Goal: Obtain resource: Download file/media

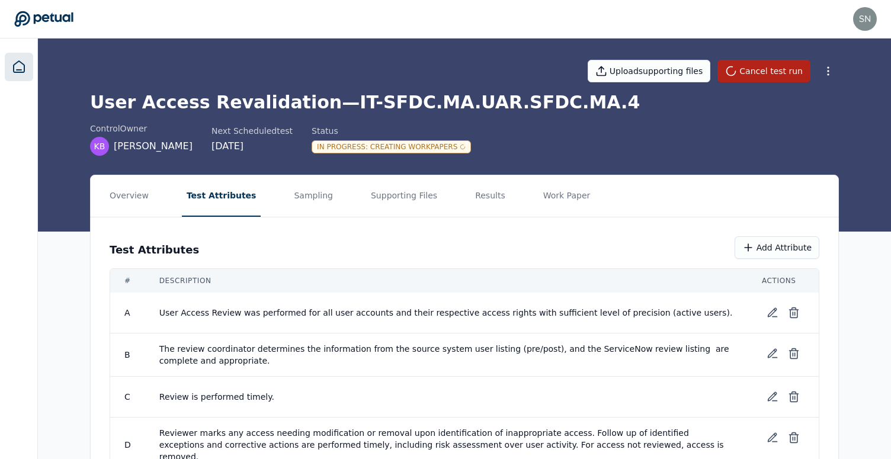
click at [22, 69] on icon at bounding box center [19, 67] width 14 height 14
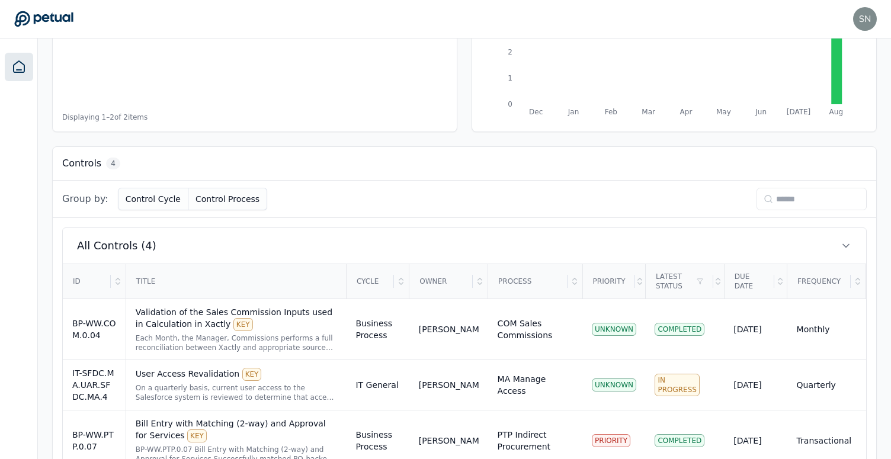
scroll to position [310, 0]
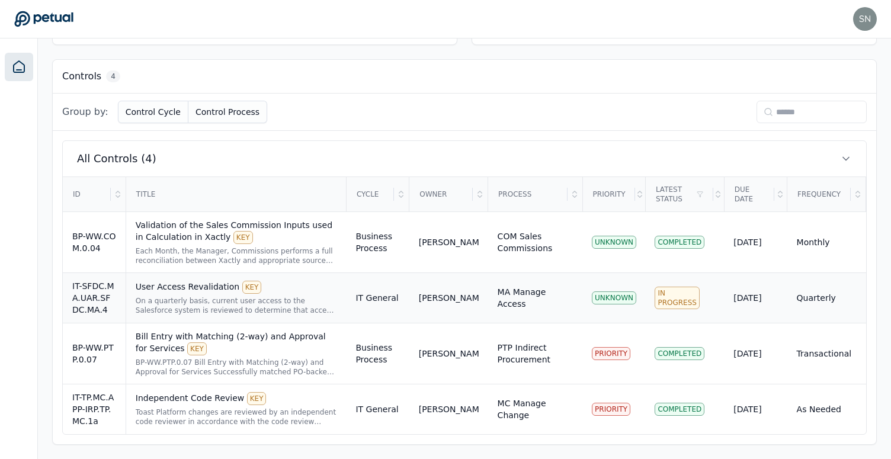
click at [296, 296] on div "On a quarterly basis, current user access to the Salesforce system is reviewed …" at bounding box center [237, 305] width 202 height 19
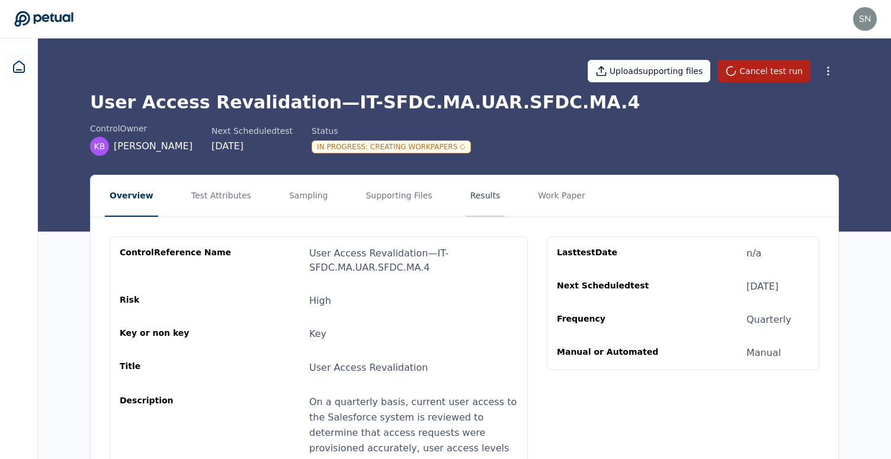
click at [468, 193] on button "Results" at bounding box center [486, 195] width 40 height 41
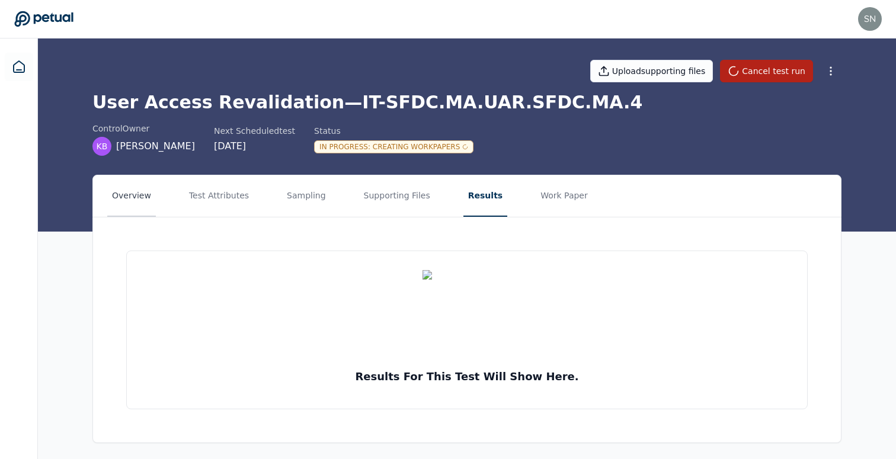
click at [127, 203] on button "Overview" at bounding box center [131, 195] width 49 height 41
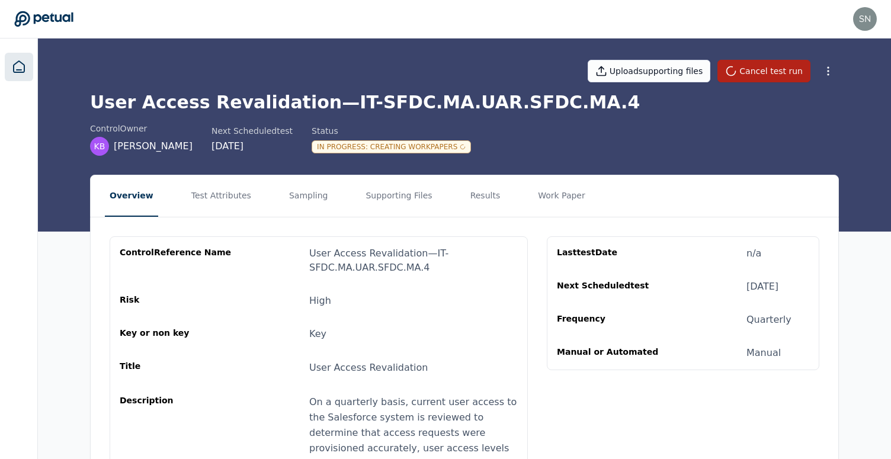
click at [24, 68] on icon at bounding box center [19, 67] width 14 height 14
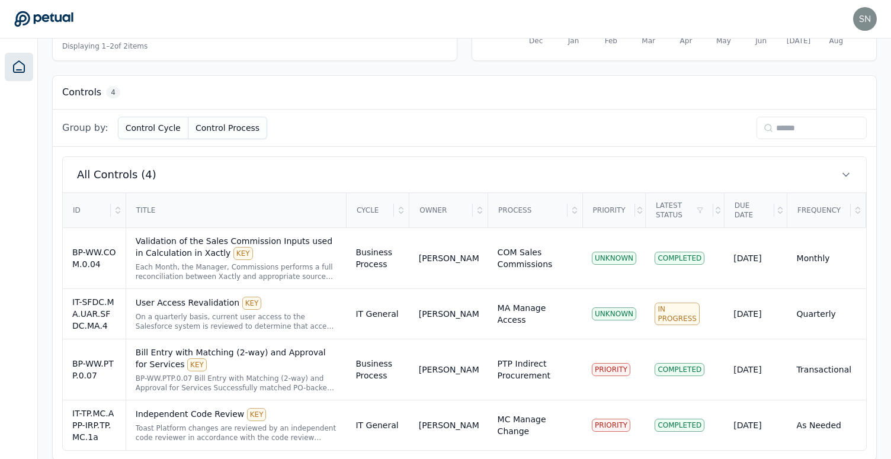
scroll to position [310, 0]
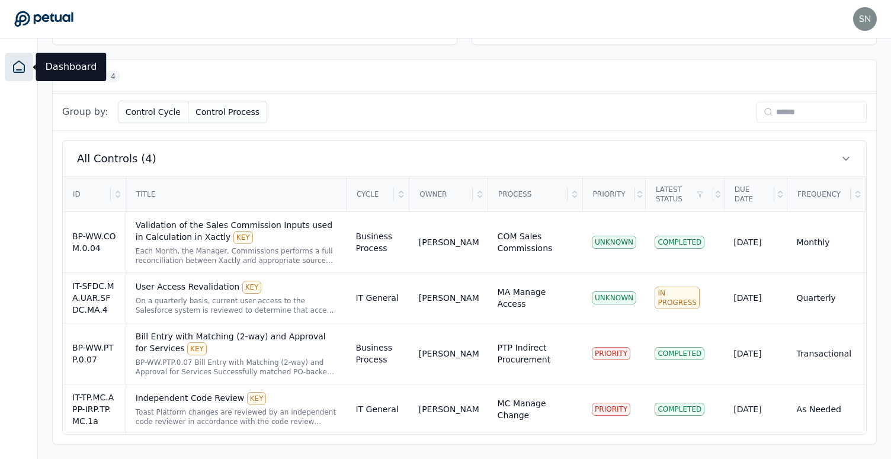
click at [621, 136] on div "All Controls (4) ID Title Cycle Owner Process Priority Latest Status Due Date F…" at bounding box center [465, 288] width 824 height 314
click at [473, 304] on div "[PERSON_NAME]" at bounding box center [449, 298] width 60 height 12
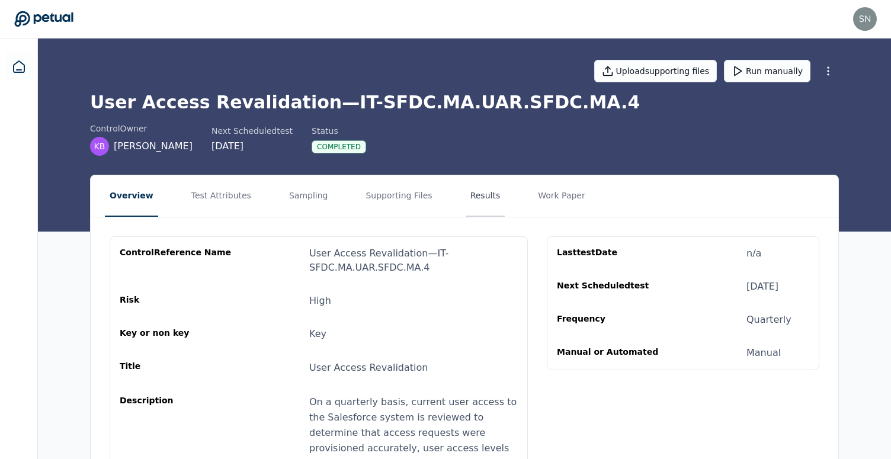
click at [485, 200] on button "Results" at bounding box center [486, 195] width 40 height 41
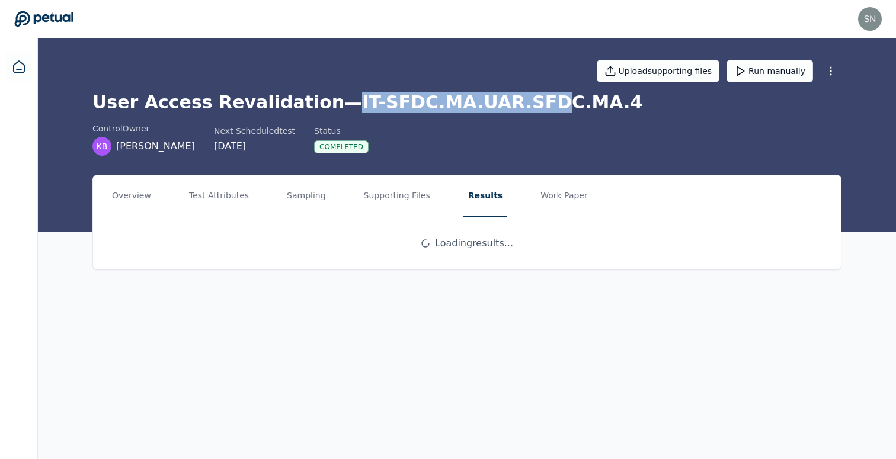
drag, startPoint x: 326, startPoint y: 101, endPoint x: 510, endPoint y: 111, distance: 184.6
click at [510, 111] on h1 "User Access Revalidation — IT-SFDC.MA.UAR.SFDC.MA.4" at bounding box center [466, 102] width 749 height 21
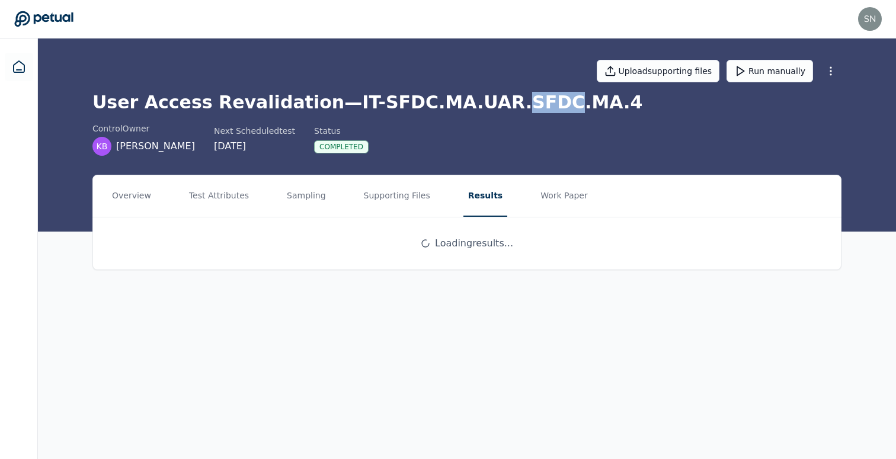
click at [510, 111] on h1 "User Access Revalidation — IT-SFDC.MA.UAR.SFDC.MA.4" at bounding box center [466, 102] width 749 height 21
click at [547, 107] on h1 "User Access Revalidation — IT-SFDC.MA.UAR.SFDC.MA.4" at bounding box center [466, 102] width 749 height 21
click at [541, 105] on h1 "User Access Revalidation — IT-SFDC.MA.UAR.SFDC.MA.4" at bounding box center [466, 102] width 749 height 21
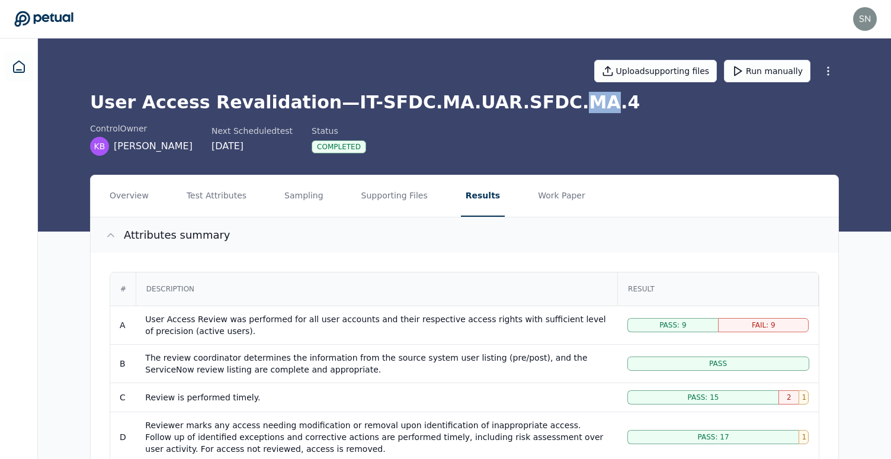
click at [474, 231] on button "Attributes summary" at bounding box center [465, 236] width 748 height 36
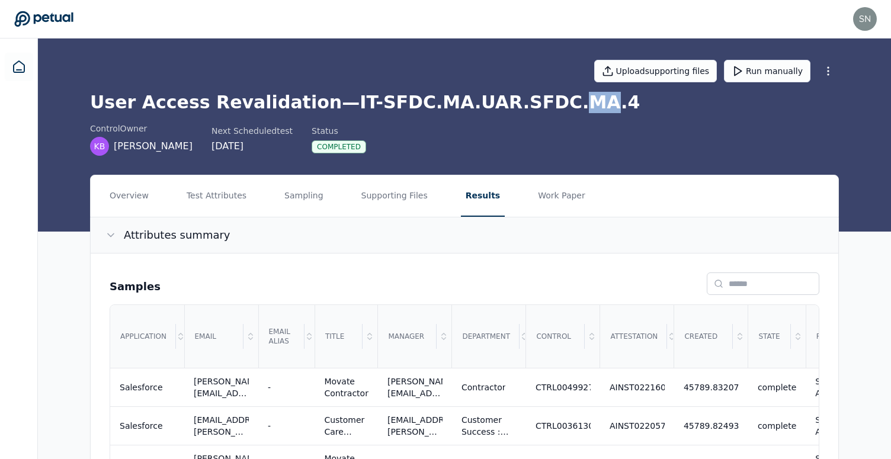
click at [473, 223] on button "Attributes summary" at bounding box center [465, 236] width 748 height 36
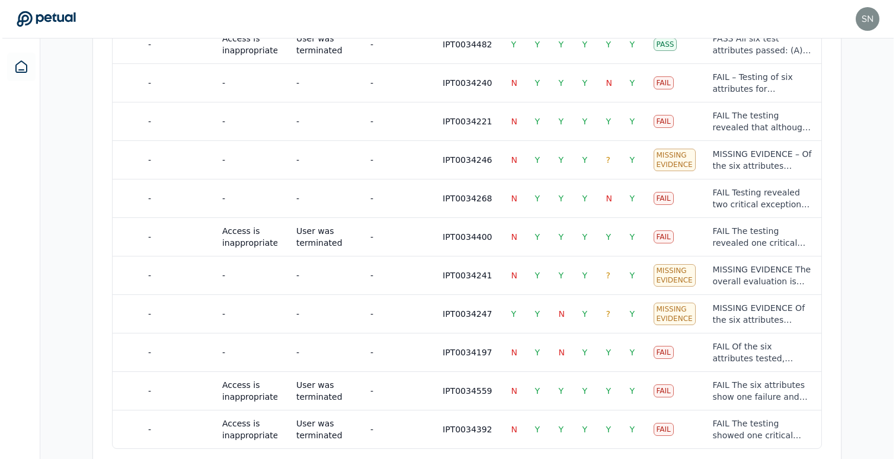
scroll to position [923, 0]
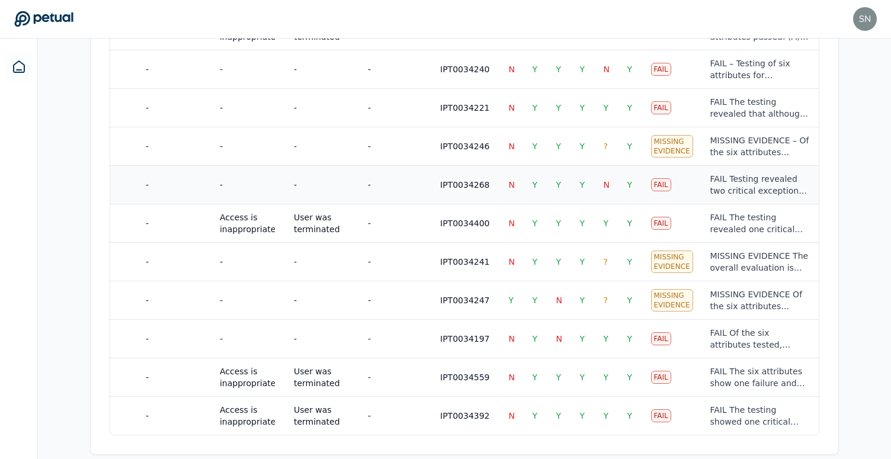
click at [667, 199] on td "Fail" at bounding box center [671, 184] width 59 height 39
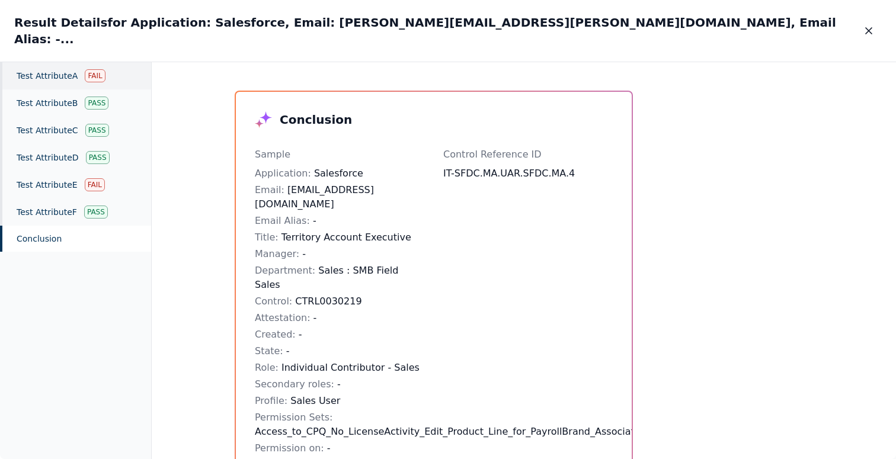
click at [68, 68] on div "Test Attribute A Fail" at bounding box center [75, 75] width 151 height 27
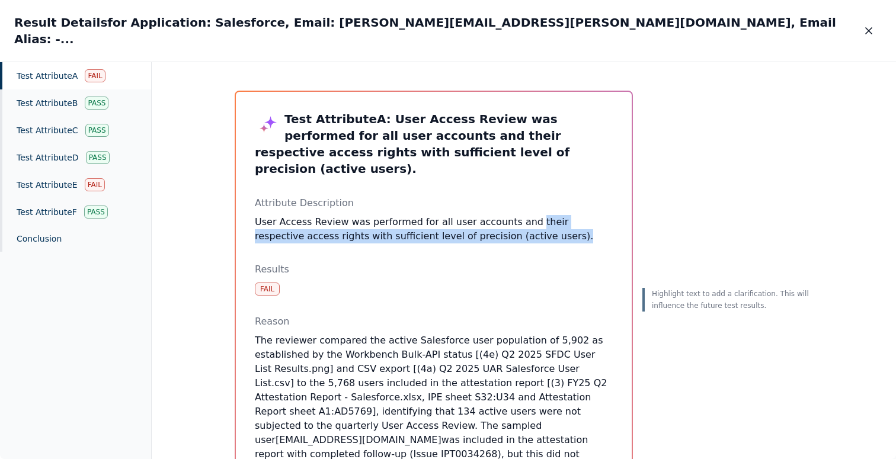
drag, startPoint x: 534, startPoint y: 215, endPoint x: 516, endPoint y: 193, distance: 27.8
click at [516, 215] on p "User Access Review was performed for all user accounts and their respective acc…" at bounding box center [434, 229] width 358 height 28
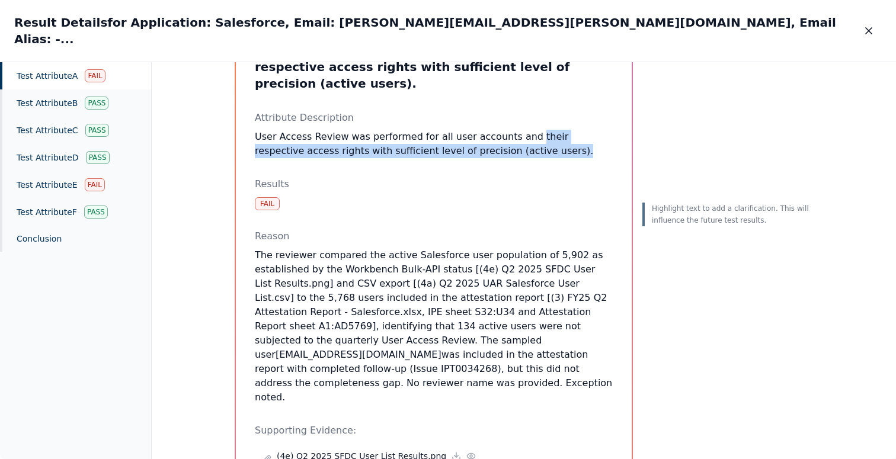
scroll to position [96, 0]
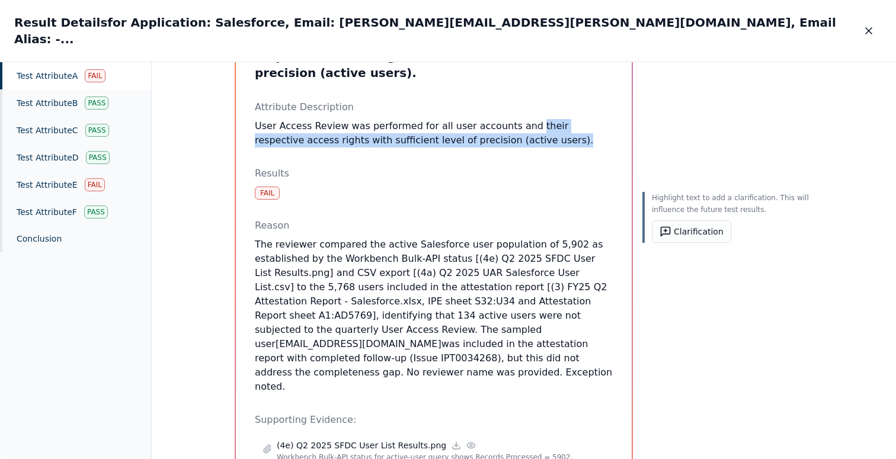
drag, startPoint x: 509, startPoint y: 345, endPoint x: 488, endPoint y: 214, distance: 132.6
click at [488, 214] on div "Test Attribute A : User Access Review was performed for all user accounts and t…" at bounding box center [434, 351] width 358 height 672
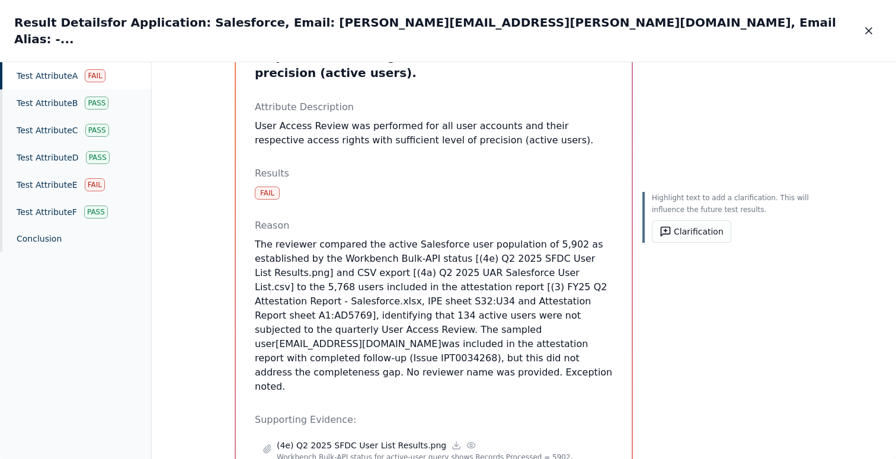
click at [471, 219] on div "Reason The reviewer compared the active Salesforce user population of 5,902 as …" at bounding box center [434, 306] width 358 height 175
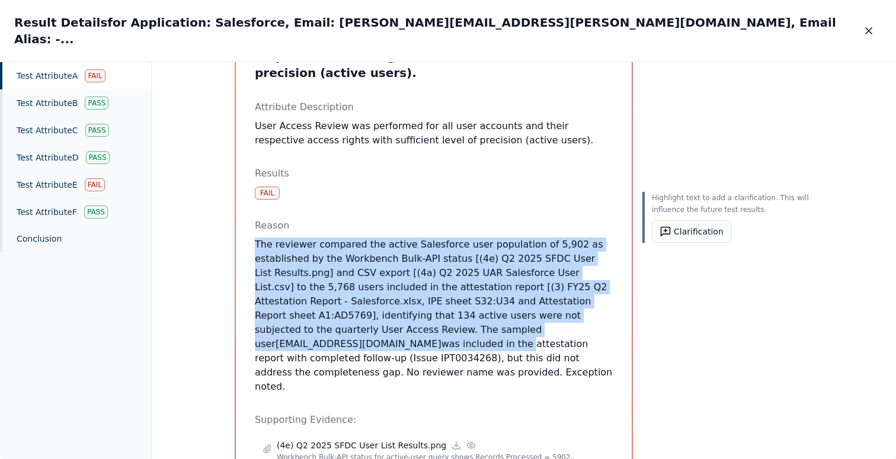
drag, startPoint x: 471, startPoint y: 206, endPoint x: 590, endPoint y: 300, distance: 152.3
click at [590, 300] on div "Reason The reviewer compared the active Salesforce user population of 5,902 as …" at bounding box center [434, 306] width 358 height 175
click at [590, 300] on p "The reviewer compared the active Salesforce user population of 5,902 as establi…" at bounding box center [434, 316] width 358 height 156
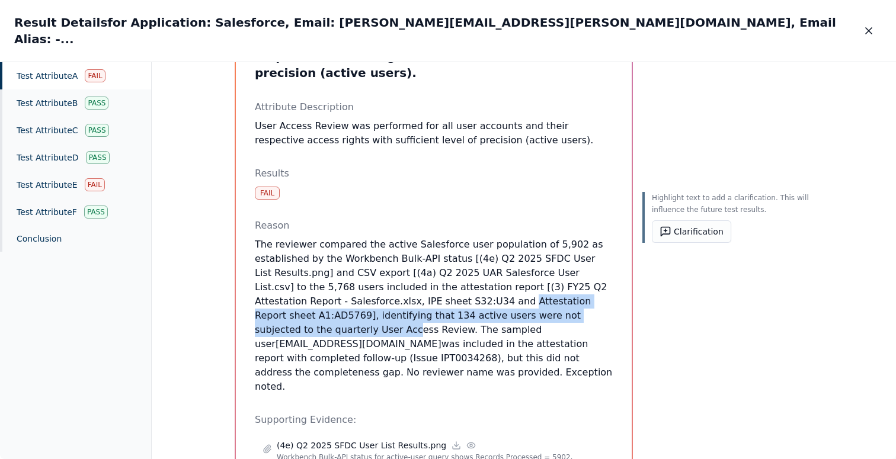
drag, startPoint x: 585, startPoint y: 287, endPoint x: 423, endPoint y: 268, distance: 163.0
click at [423, 268] on p "The reviewer compared the active Salesforce user population of 5,902 as establi…" at bounding box center [434, 316] width 358 height 156
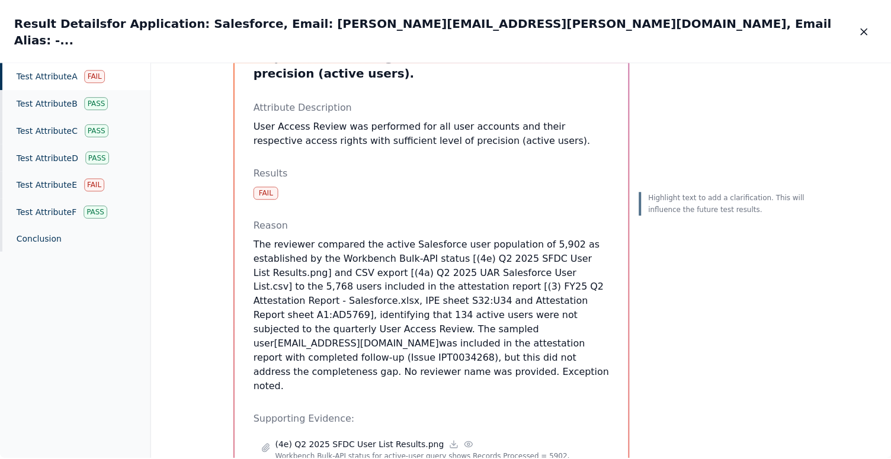
scroll to position [202, 0]
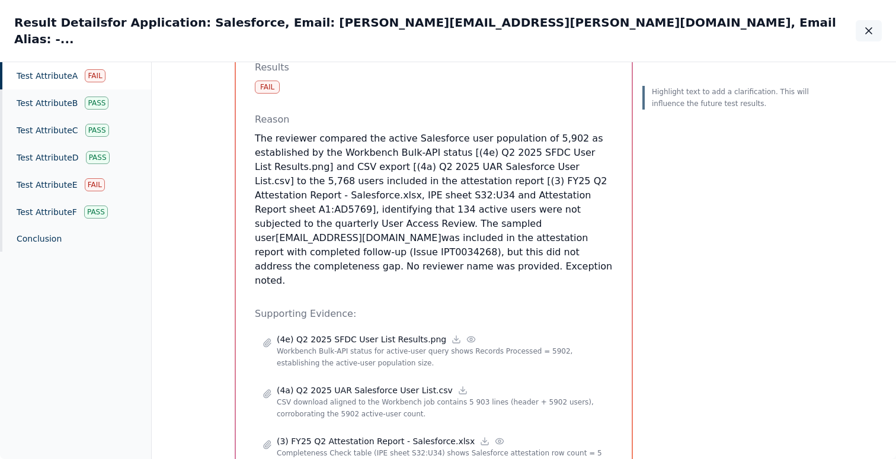
click at [862, 30] on button "button" at bounding box center [869, 30] width 26 height 21
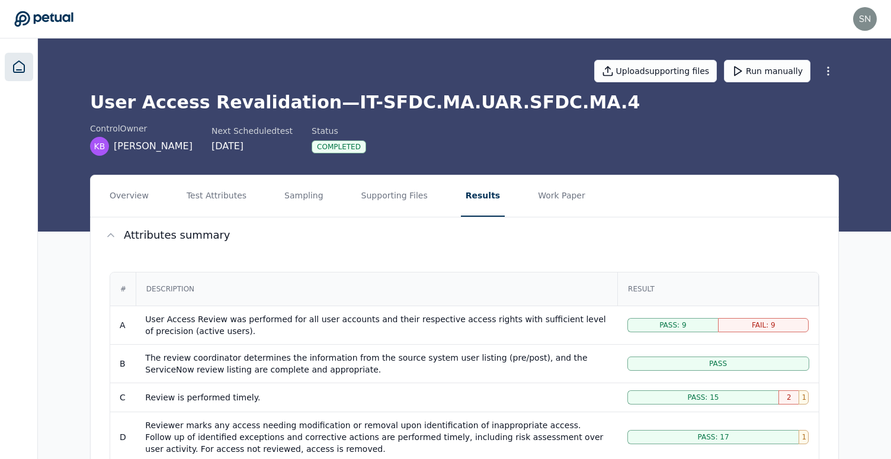
click at [20, 65] on icon at bounding box center [19, 67] width 14 height 14
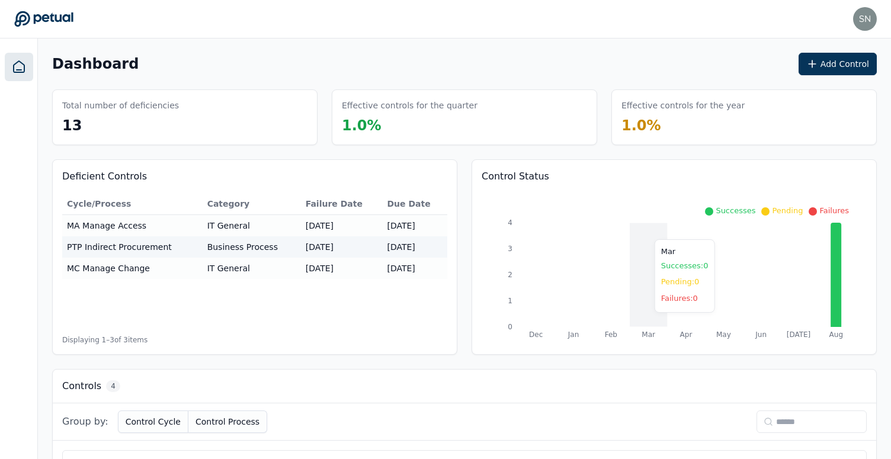
scroll to position [310, 0]
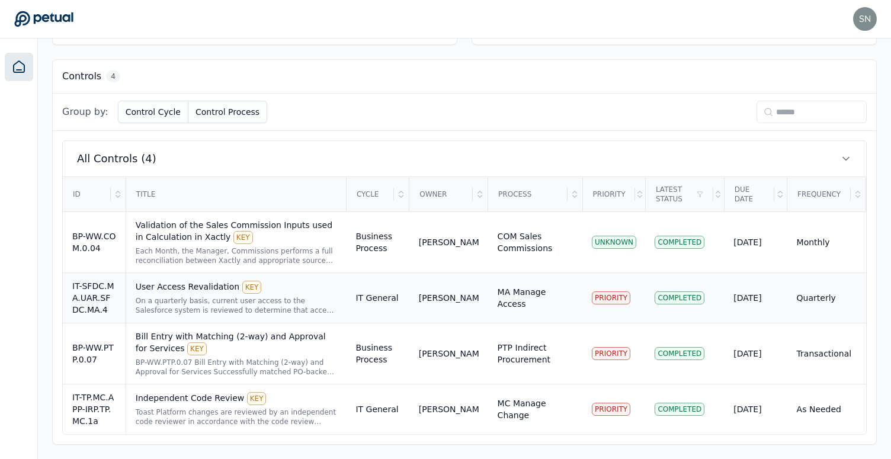
click at [495, 308] on td "MA Manage Access" at bounding box center [535, 298] width 94 height 50
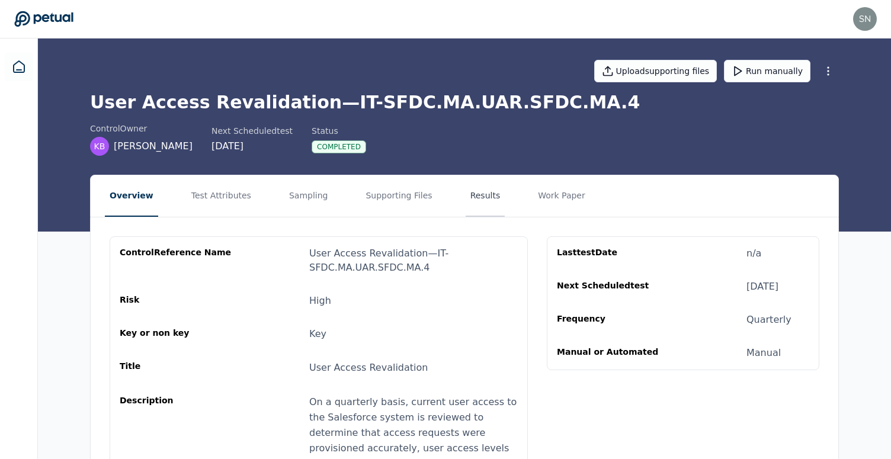
click at [466, 195] on button "Results" at bounding box center [486, 195] width 40 height 41
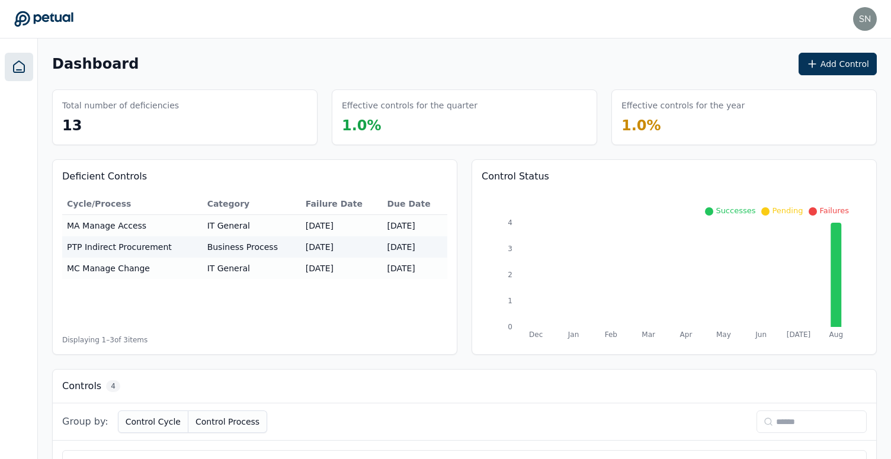
scroll to position [310, 0]
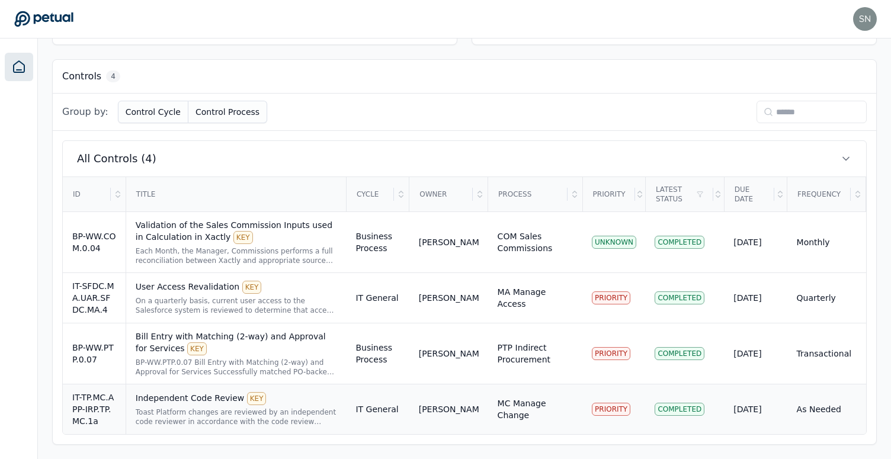
click at [255, 414] on div "Toast Platform changes are reviewed by an independent code reviewer in accordan…" at bounding box center [237, 417] width 202 height 19
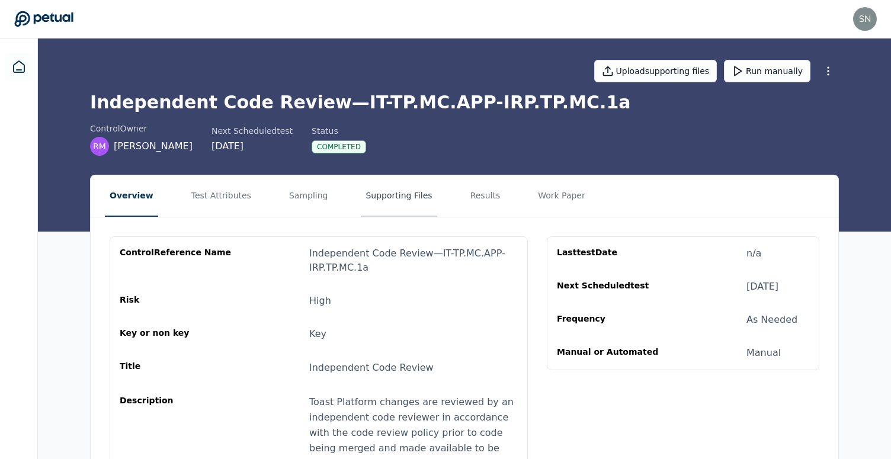
click at [379, 206] on button "Supporting Files" at bounding box center [399, 195] width 76 height 41
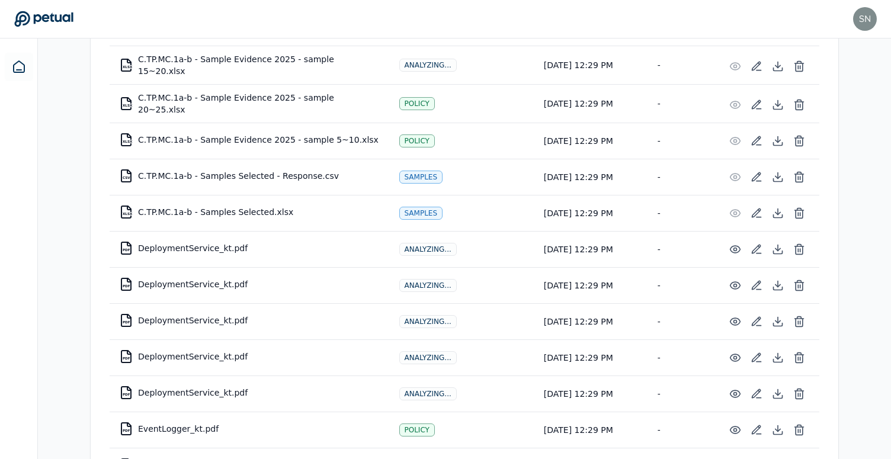
scroll to position [846, 0]
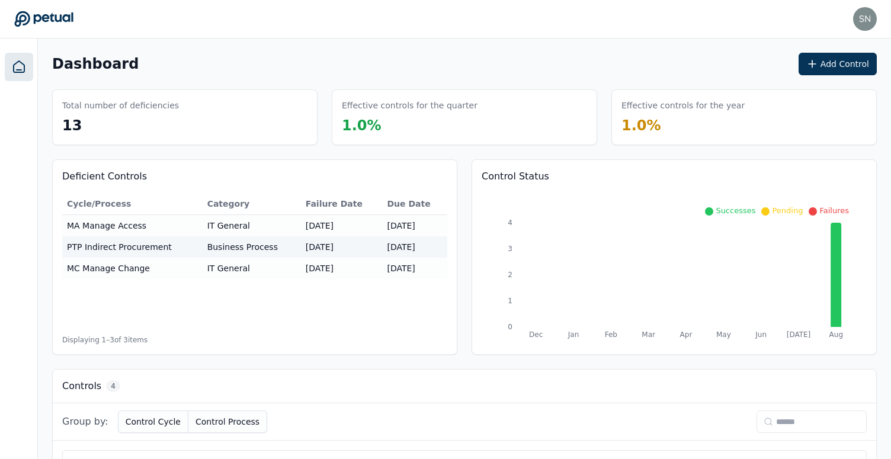
scroll to position [310, 0]
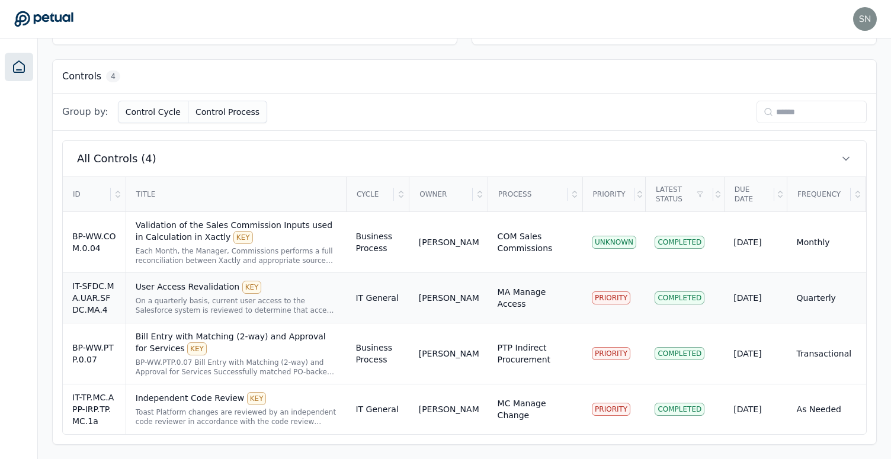
click at [292, 298] on div "On a quarterly basis, current user access to the Salesforce system is reviewed …" at bounding box center [237, 305] width 202 height 19
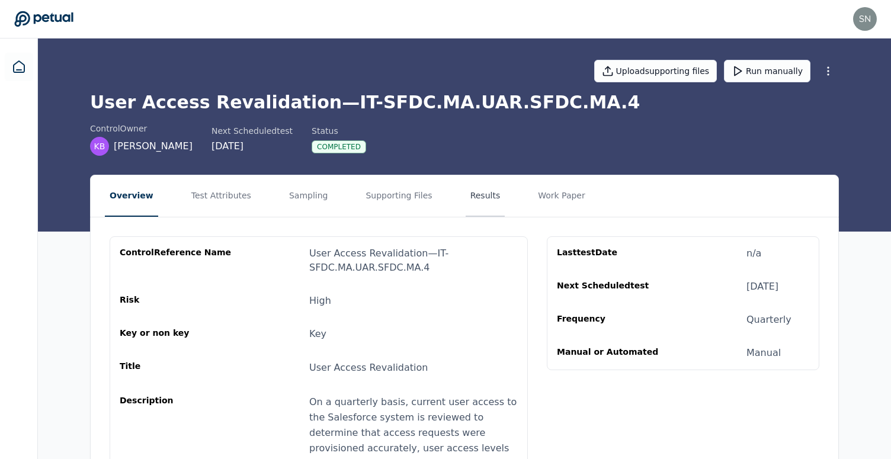
click at [471, 199] on button "Results" at bounding box center [486, 195] width 40 height 41
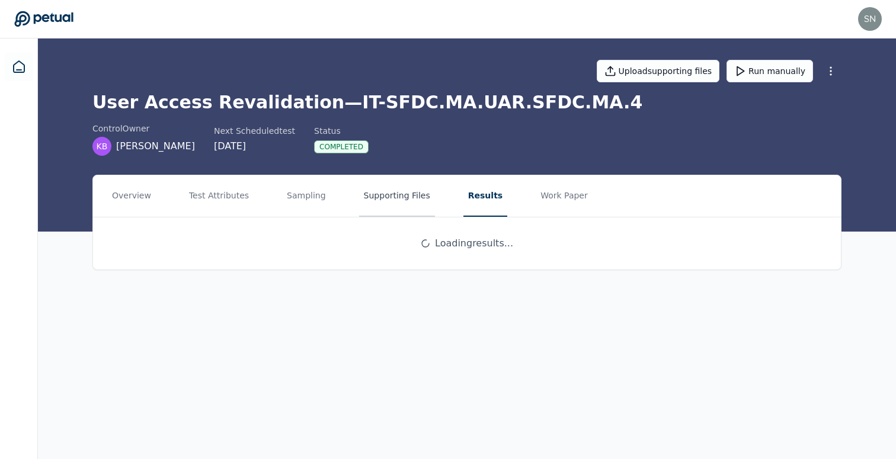
click at [414, 202] on button "Supporting Files" at bounding box center [397, 195] width 76 height 41
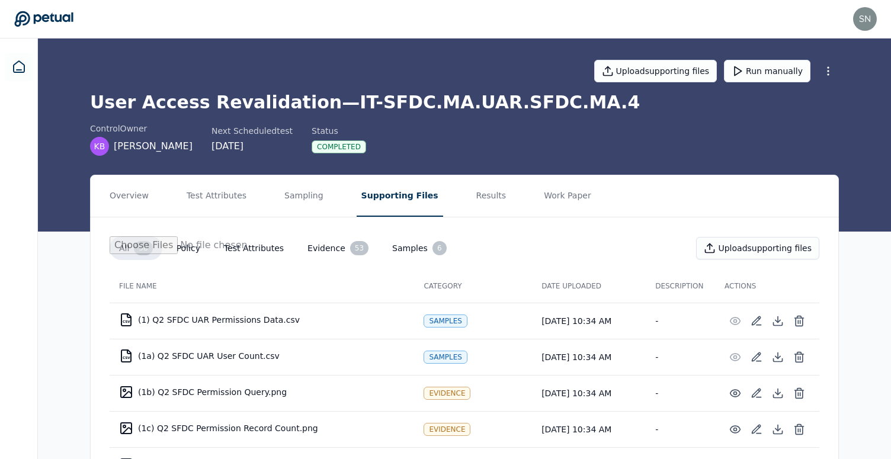
scroll to position [236, 0]
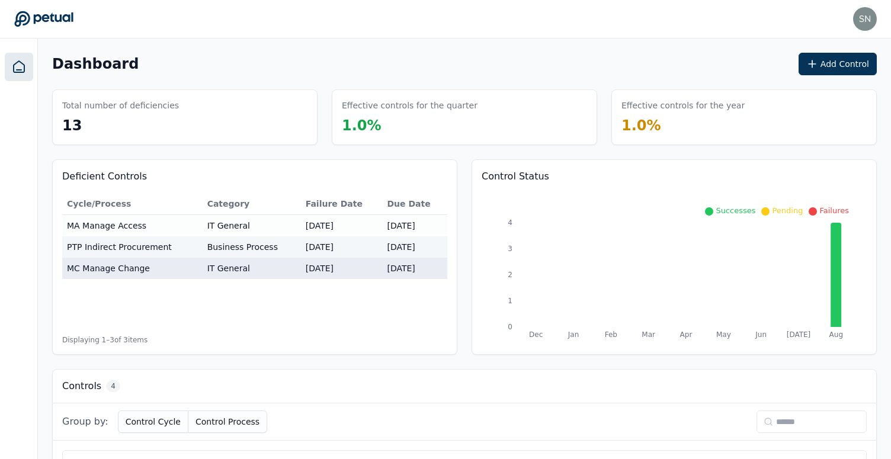
scroll to position [310, 0]
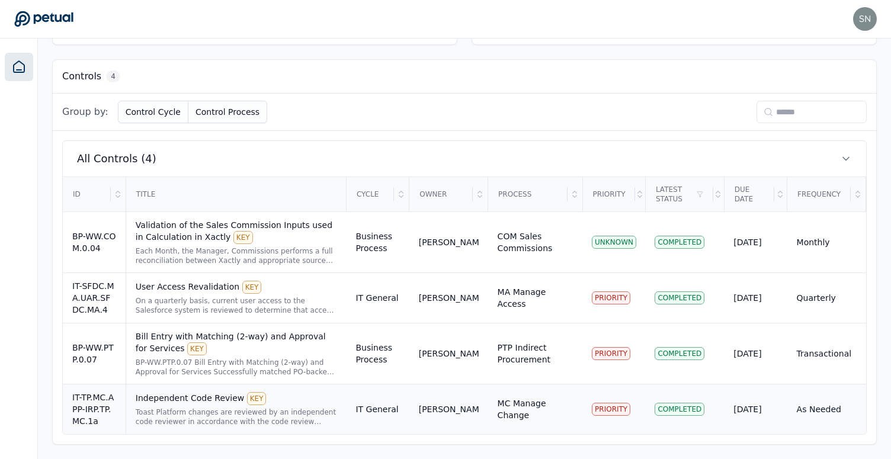
click at [203, 402] on div "Independent Code Review KEY" at bounding box center [237, 398] width 202 height 13
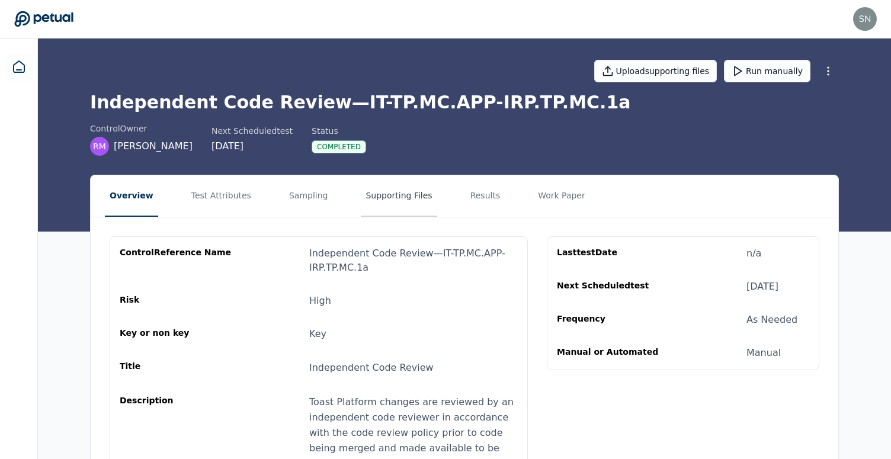
click at [399, 202] on button "Supporting Files" at bounding box center [399, 195] width 76 height 41
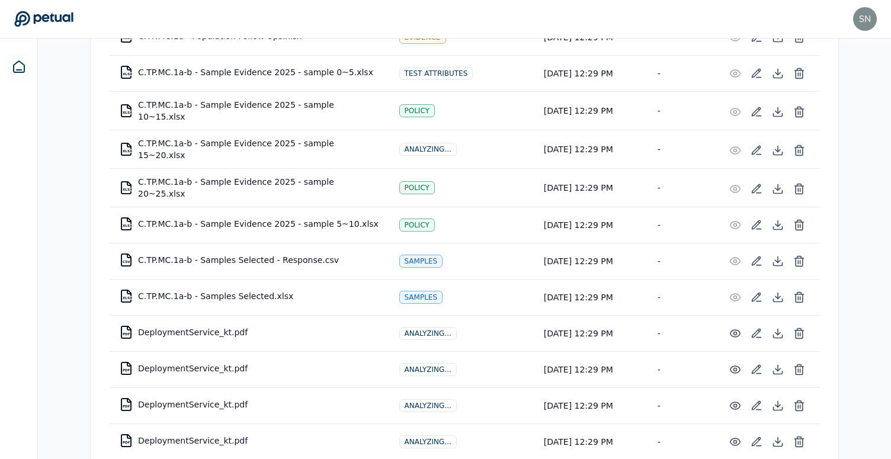
scroll to position [861, 0]
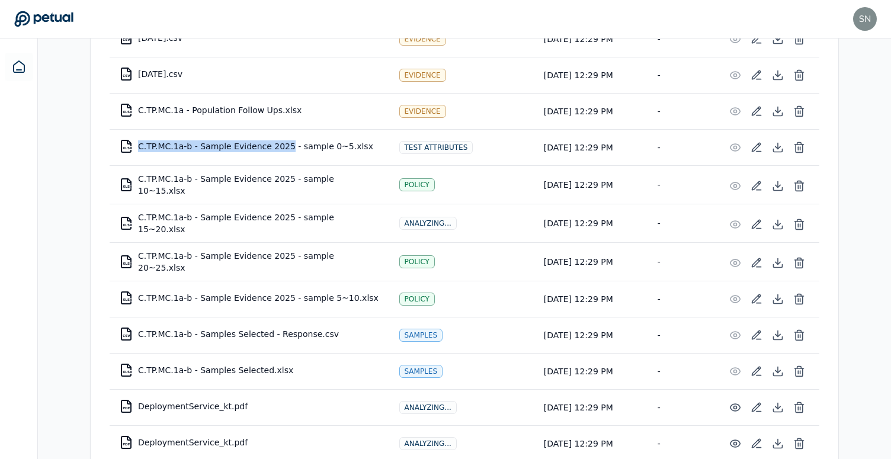
drag, startPoint x: 139, startPoint y: 145, endPoint x: 286, endPoint y: 145, distance: 147.6
click at [286, 145] on td "XLSX C.TP.MC.1a-b - Sample Evidence 2025 - sample 0~5.xlsx" at bounding box center [250, 146] width 280 height 28
copy td "C.TP.MC.1a-b - Sample Evidence 2025"
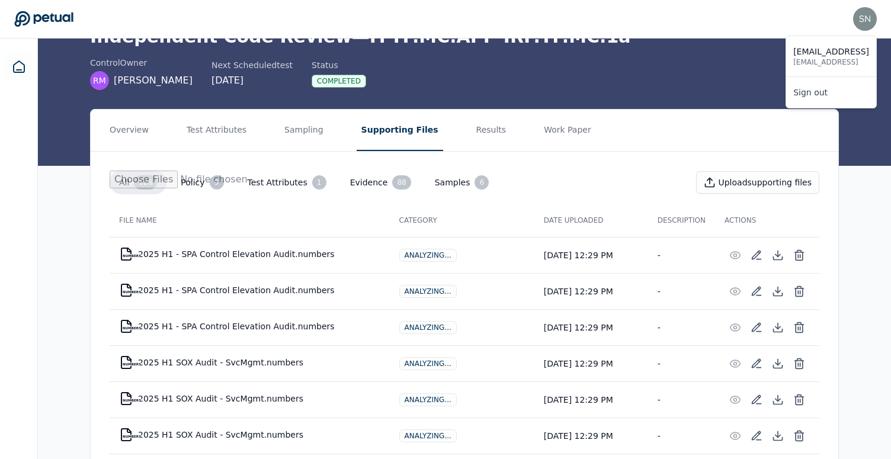
scroll to position [0, 0]
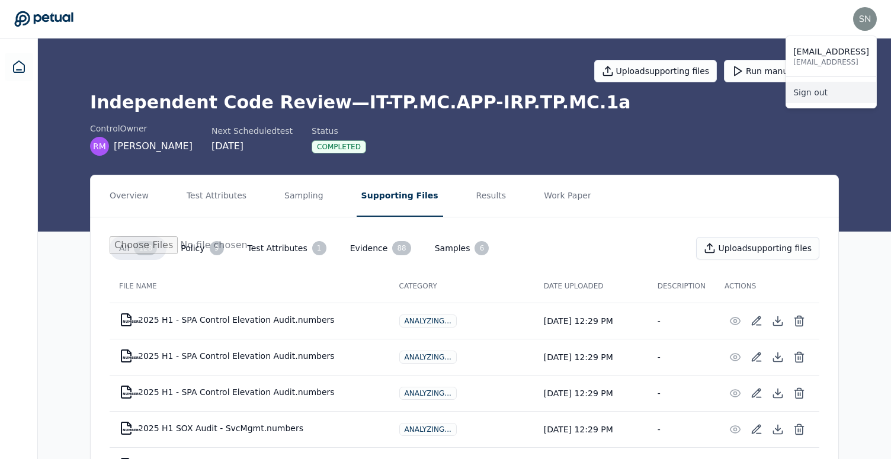
click at [841, 103] on link "Sign out" at bounding box center [832, 92] width 90 height 21
